Goal: Information Seeking & Learning: Understand process/instructions

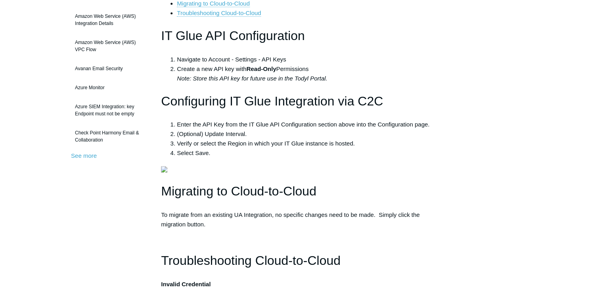
scroll to position [159, 0]
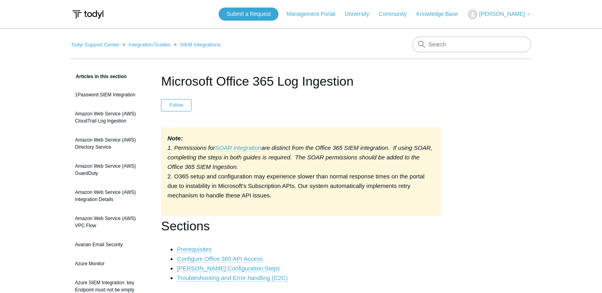
click at [232, 147] on em "SOAR integration" at bounding box center [238, 147] width 46 height 7
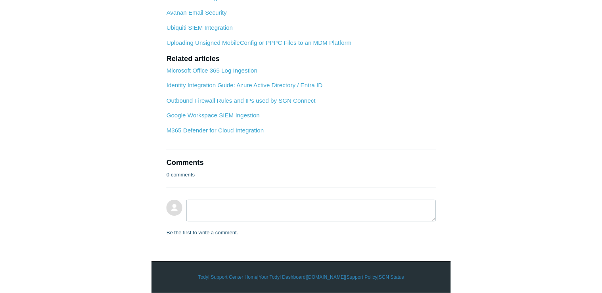
scroll to position [1427, 0]
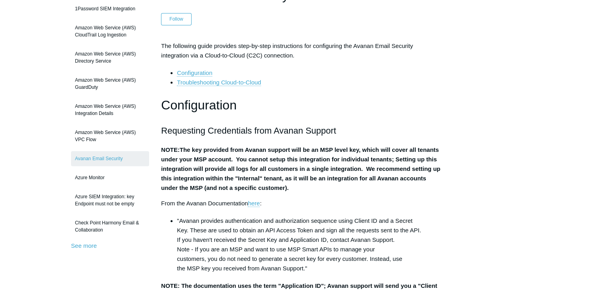
scroll to position [95, 0]
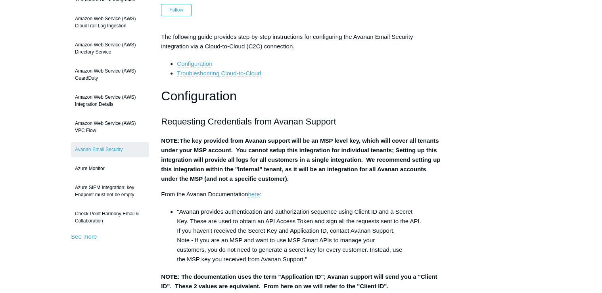
click at [254, 192] on link "here" at bounding box center [254, 194] width 12 height 7
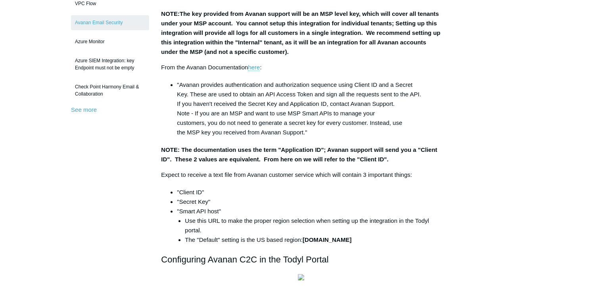
scroll to position [190, 0]
